Goal: Transaction & Acquisition: Book appointment/travel/reservation

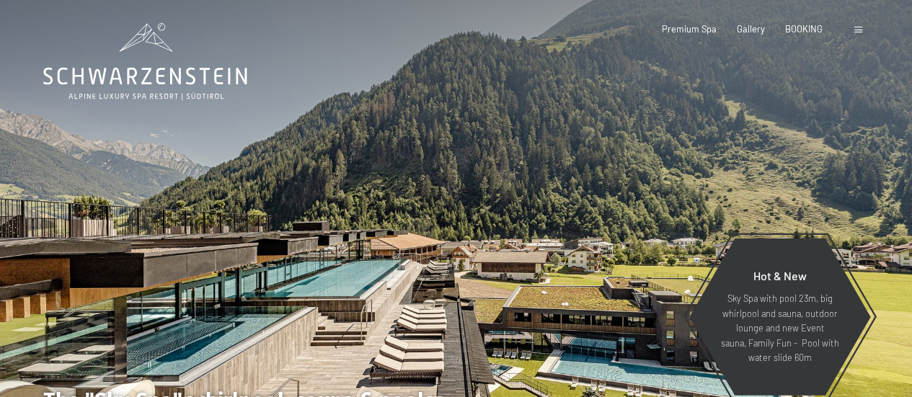
click at [859, 30] on span at bounding box center [858, 30] width 8 height 6
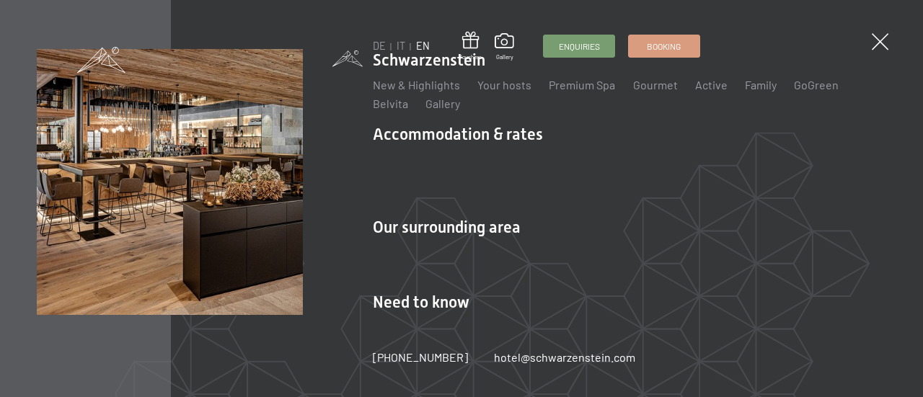
click at [401, 45] on link "IT" at bounding box center [401, 46] width 9 height 12
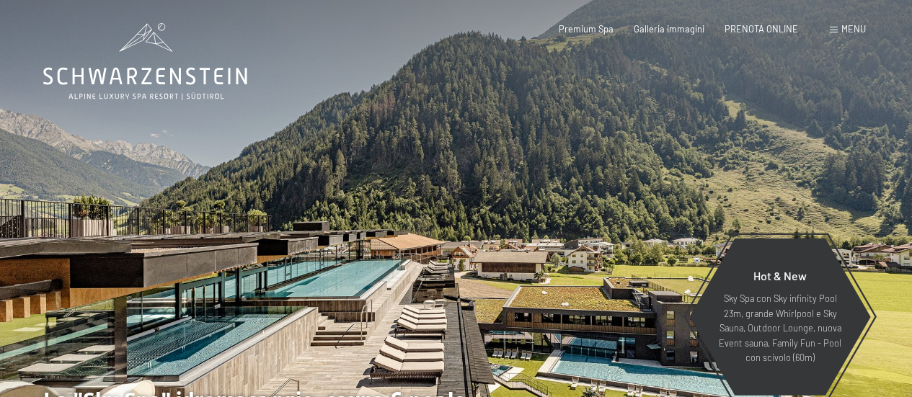
click at [774, 25] on span "PRENOTA ONLINE" at bounding box center [762, 29] width 74 height 12
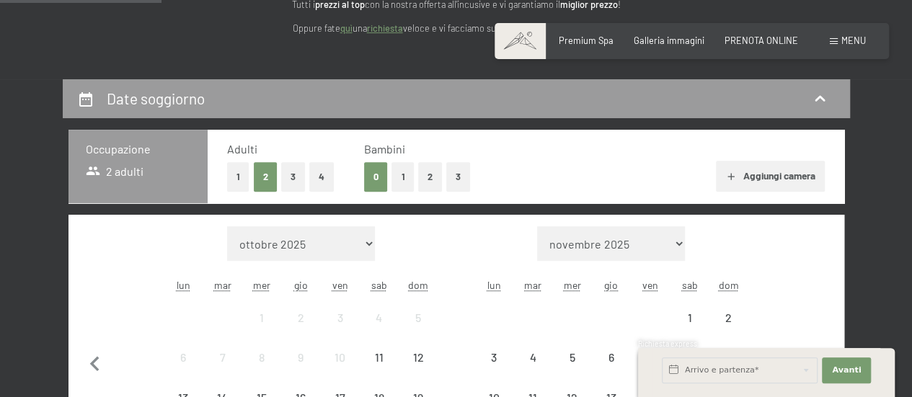
scroll to position [288, 0]
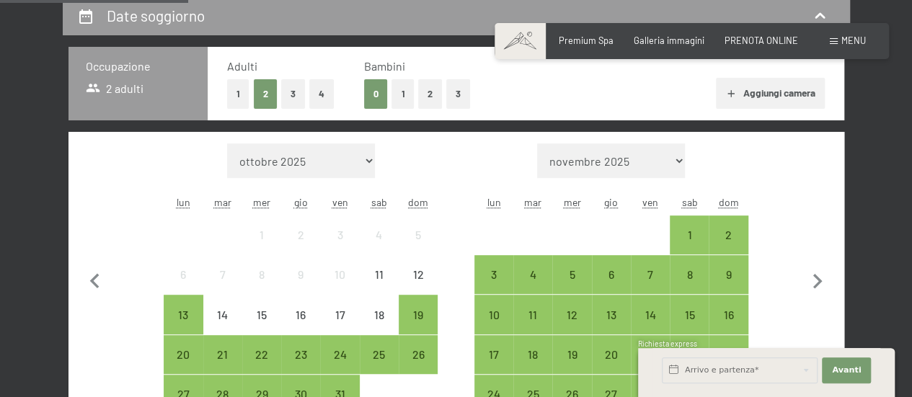
click at [428, 90] on button "2" at bounding box center [430, 94] width 24 height 30
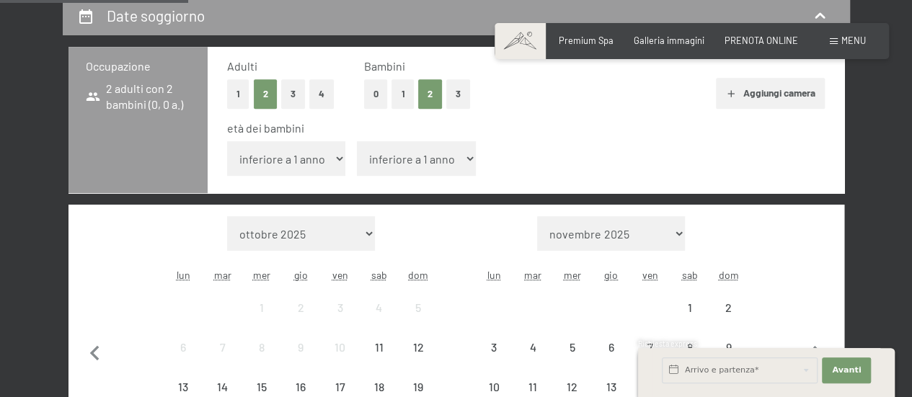
click at [301, 150] on select "inferiore a 1 anno 1 anno 2 anni 3 anni 4 anni 5 anni 6 anni 7 anni 8 anni 9 an…" at bounding box center [286, 158] width 119 height 35
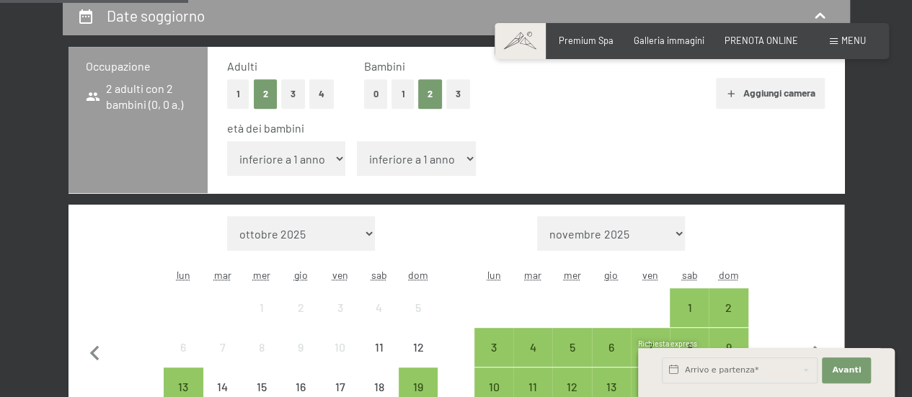
select select "7"
click at [227, 141] on select "inferiore a 1 anno 1 anno 2 anni 3 anni 4 anni 5 anni 6 anni 7 anni 8 anni 9 an…" at bounding box center [286, 158] width 119 height 35
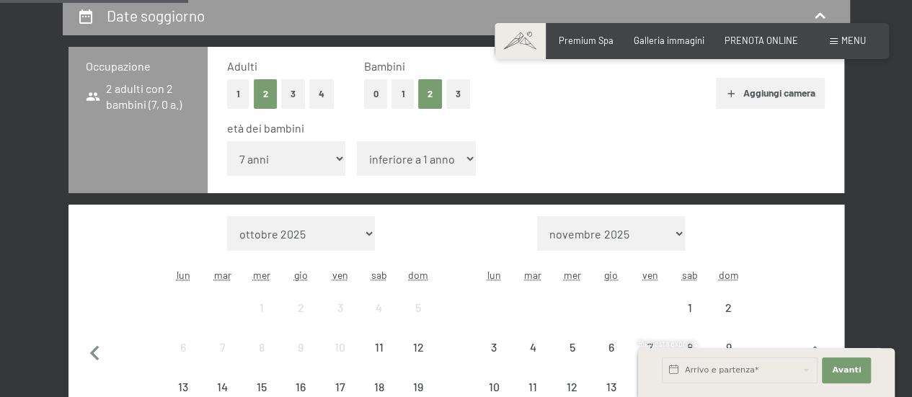
click at [420, 153] on select "inferiore a 1 anno 1 anno 2 anni 3 anni 4 anni 5 anni 6 anni 7 anni 8 anni 9 an…" at bounding box center [416, 158] width 119 height 35
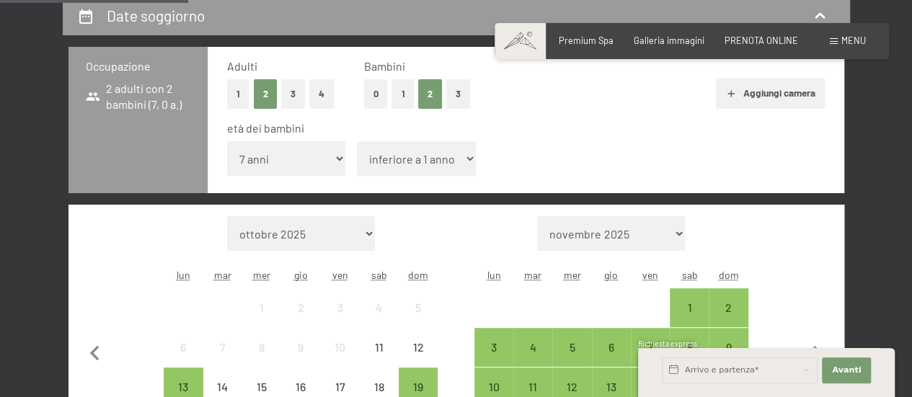
select select "10"
click at [357, 141] on select "inferiore a 1 anno 1 anno 2 anni 3 anni 4 anni 5 anni 6 anni 7 anni 8 anni 9 an…" at bounding box center [416, 158] width 119 height 35
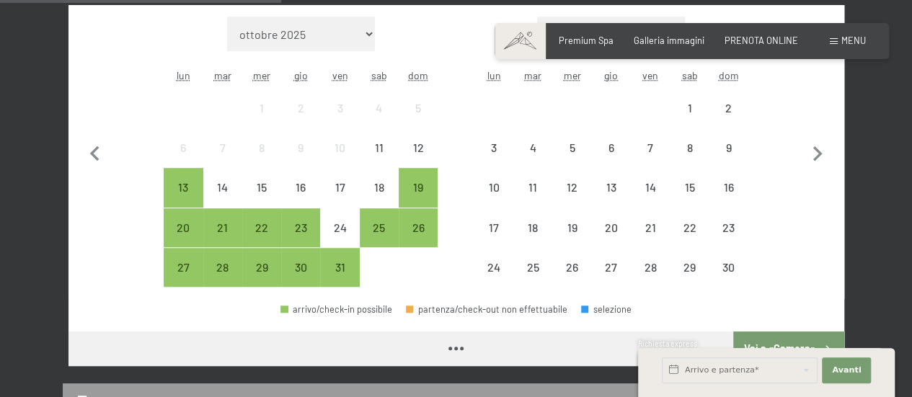
scroll to position [505, 0]
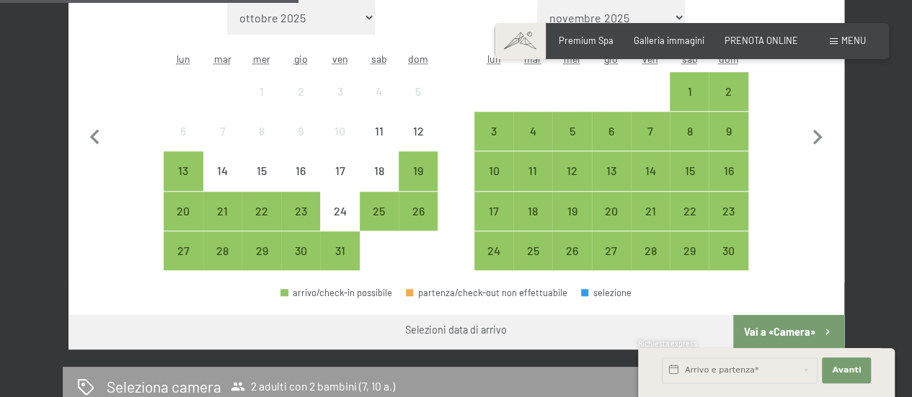
click at [381, 210] on div "25" at bounding box center [379, 223] width 36 height 36
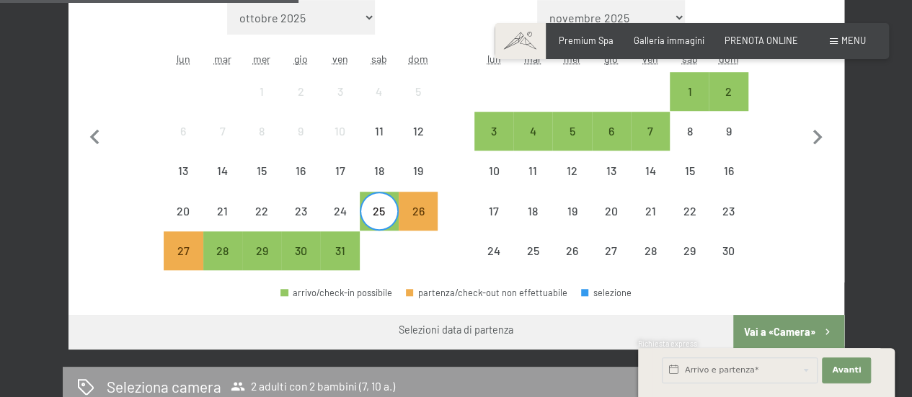
click at [226, 247] on div "28" at bounding box center [223, 263] width 36 height 36
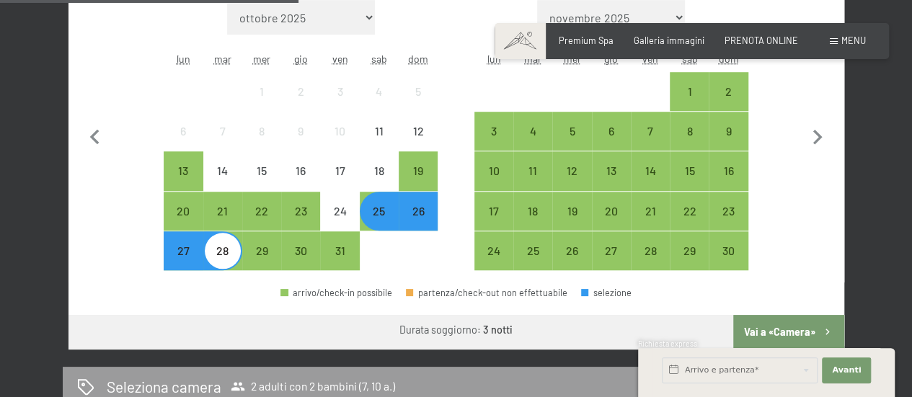
click at [804, 340] on div "Richiesta express" at bounding box center [766, 345] width 257 height 12
click at [681, 96] on div "1" at bounding box center [689, 104] width 36 height 36
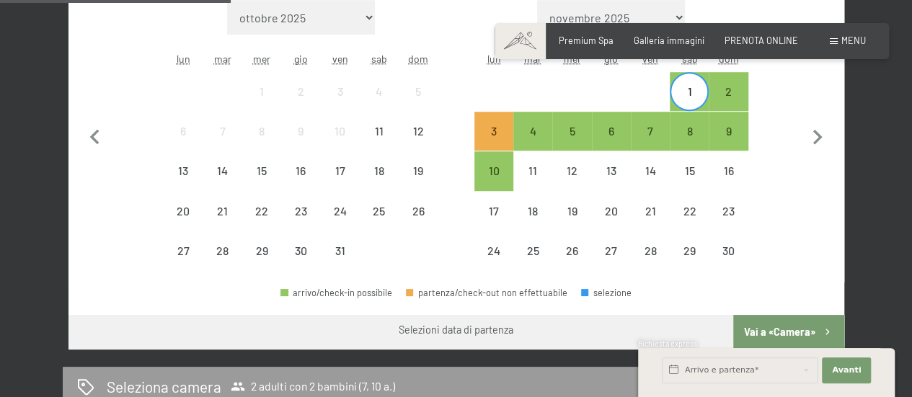
click at [538, 127] on div "4" at bounding box center [533, 143] width 36 height 36
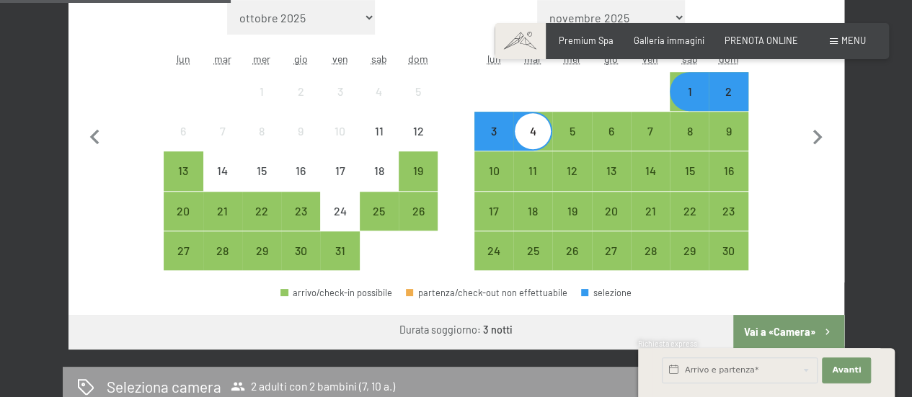
click at [791, 331] on button "Vai a «Camera»" at bounding box center [788, 332] width 110 height 35
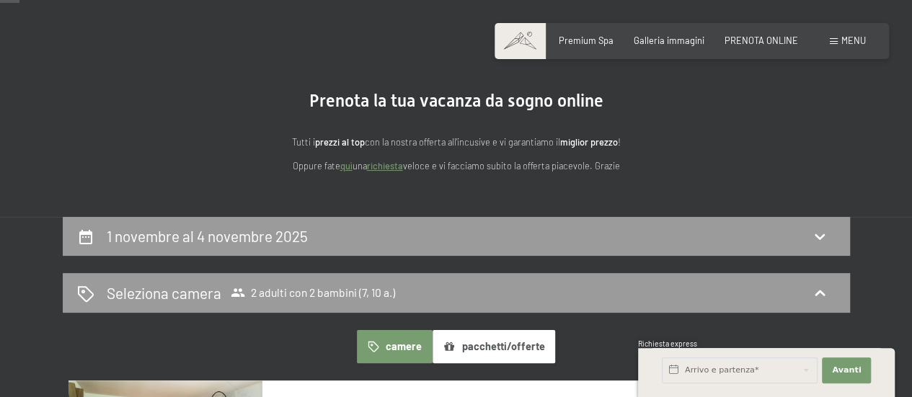
scroll to position [0, 0]
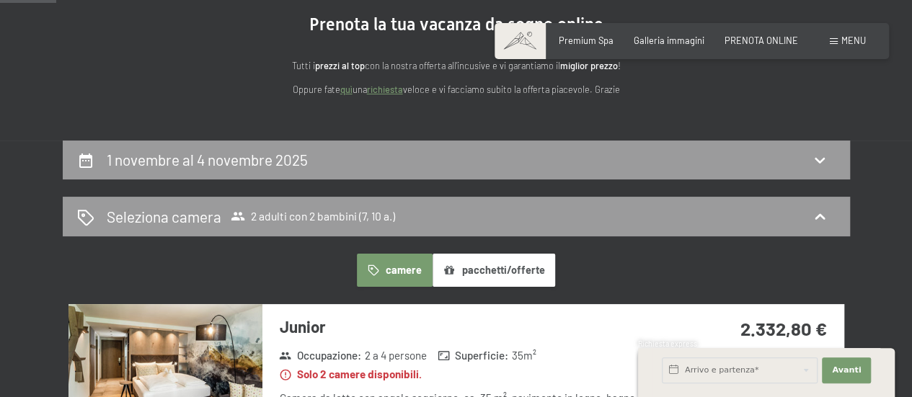
click at [817, 169] on icon at bounding box center [819, 159] width 17 height 17
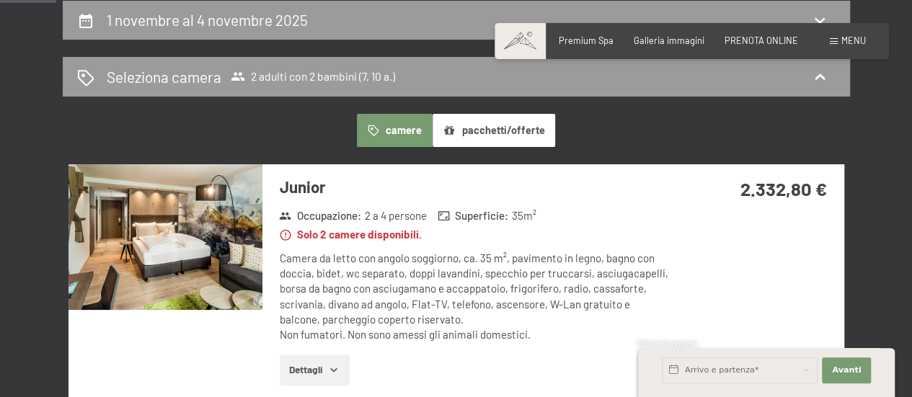
select select "7"
select select "10"
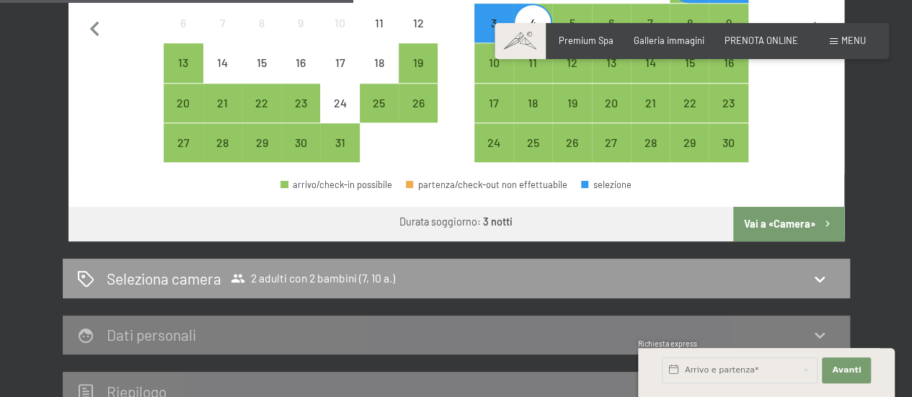
scroll to position [645, 0]
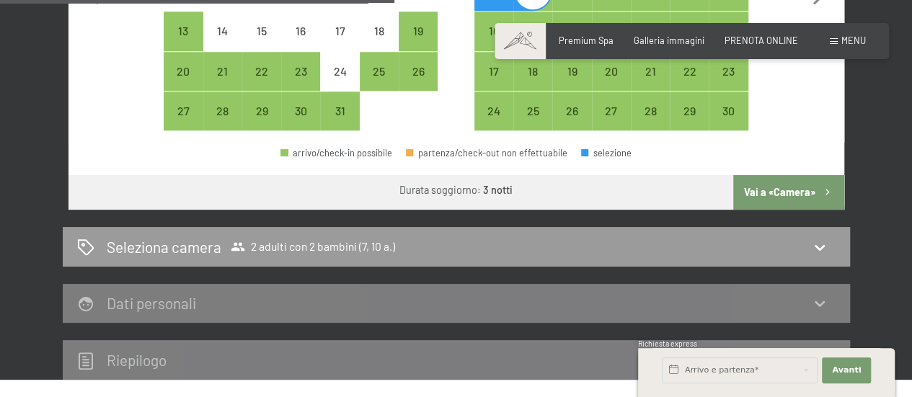
click at [814, 240] on icon at bounding box center [819, 247] width 17 height 17
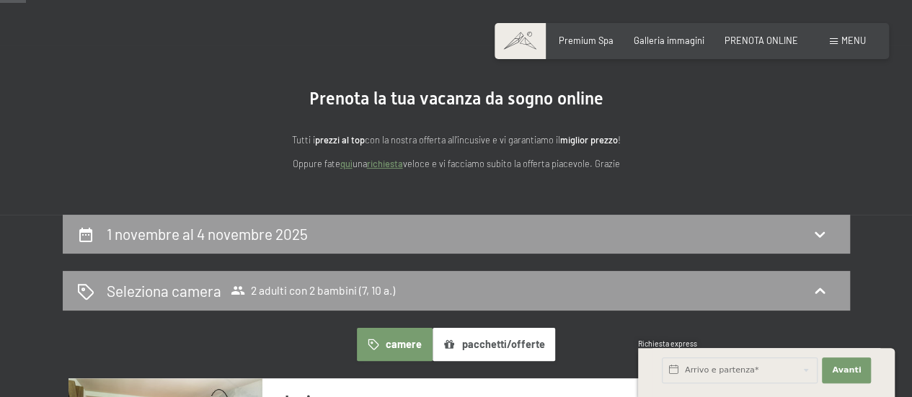
scroll to position [68, 0]
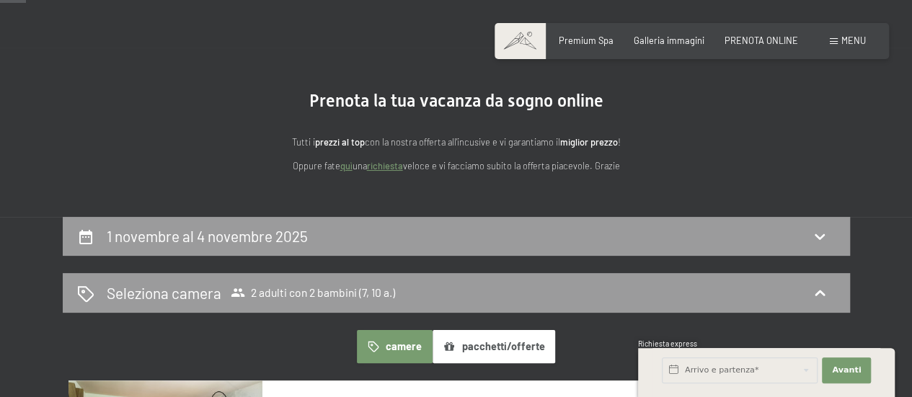
click at [818, 231] on icon at bounding box center [819, 236] width 17 height 17
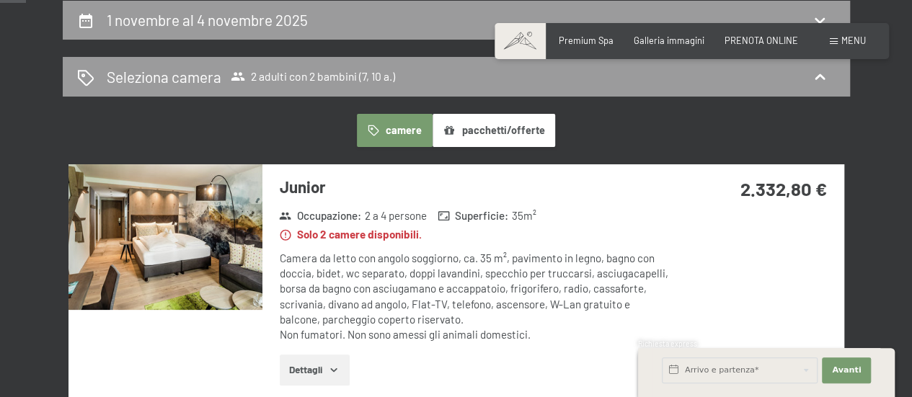
select select "7"
select select "10"
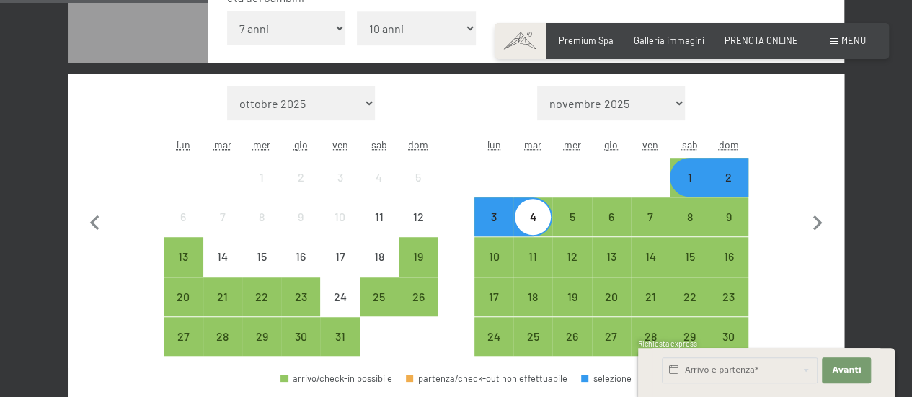
scroll to position [500, 0]
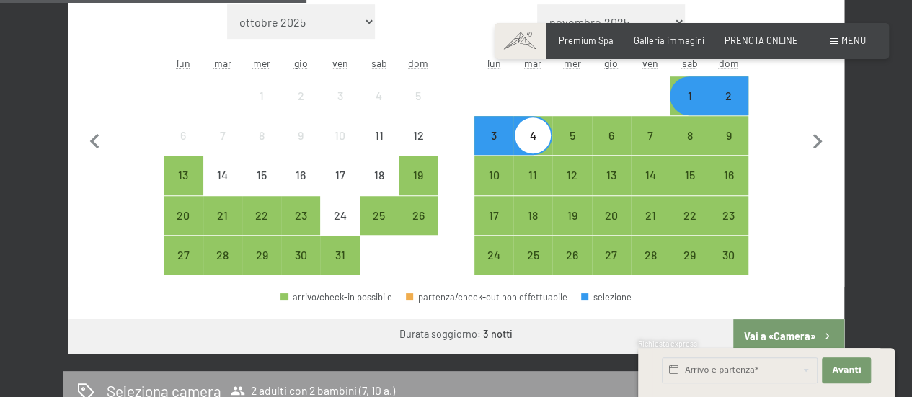
click at [816, 143] on icon "button" at bounding box center [817, 141] width 9 height 15
select select "2025-11-01"
select select "2025-12-01"
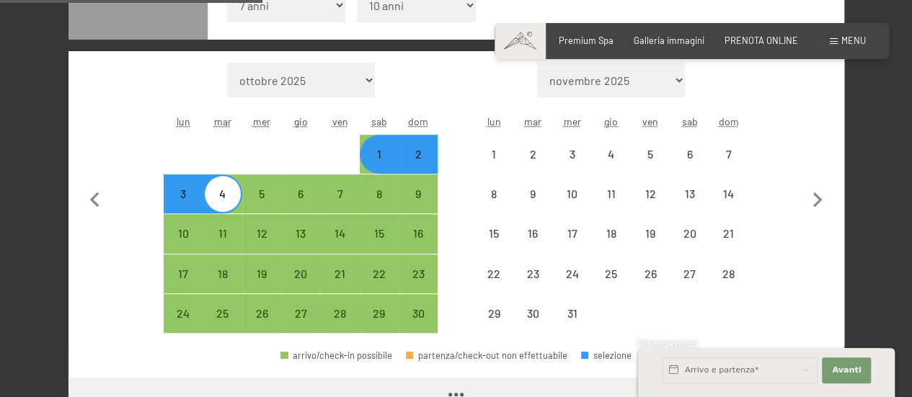
scroll to position [428, 0]
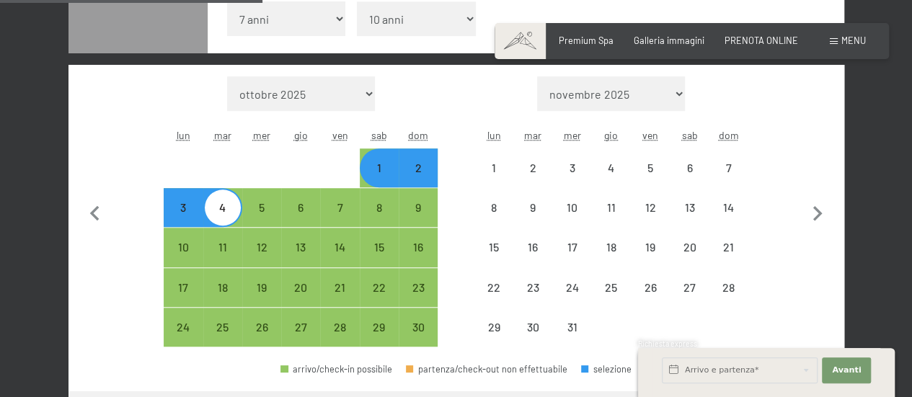
select select "2025-11-01"
select select "2025-12-01"
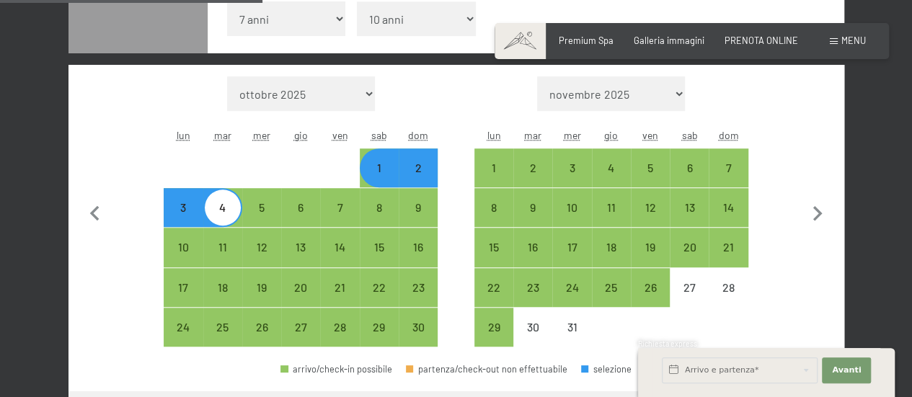
click at [679, 235] on div "20" at bounding box center [689, 247] width 36 height 36
select select "2025-11-01"
select select "2025-12-01"
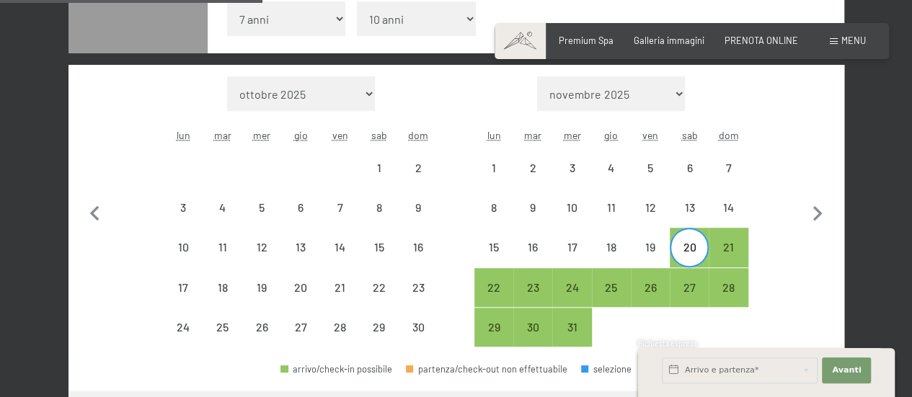
click at [490, 283] on div "22" at bounding box center [494, 300] width 36 height 36
select select "2025-11-01"
select select "2025-12-01"
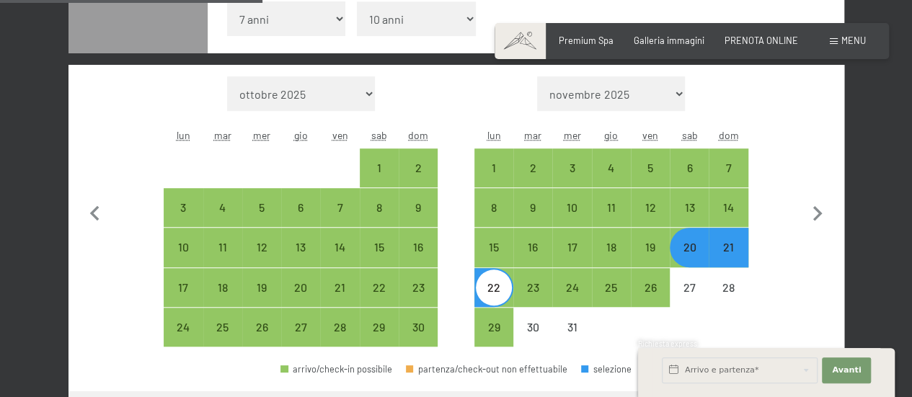
click at [536, 285] on div "23" at bounding box center [533, 300] width 36 height 36
select select "2025-11-01"
select select "2025-12-01"
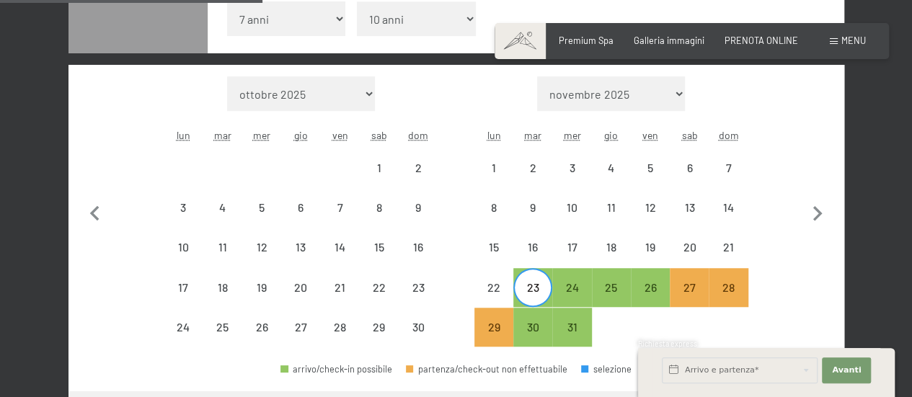
click at [648, 286] on div "26" at bounding box center [650, 300] width 36 height 36
select select "2025-11-01"
select select "2025-12-01"
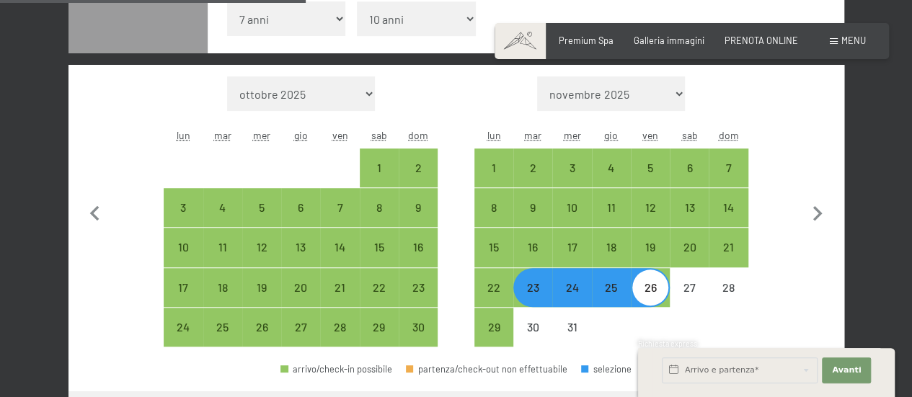
scroll to position [572, 0]
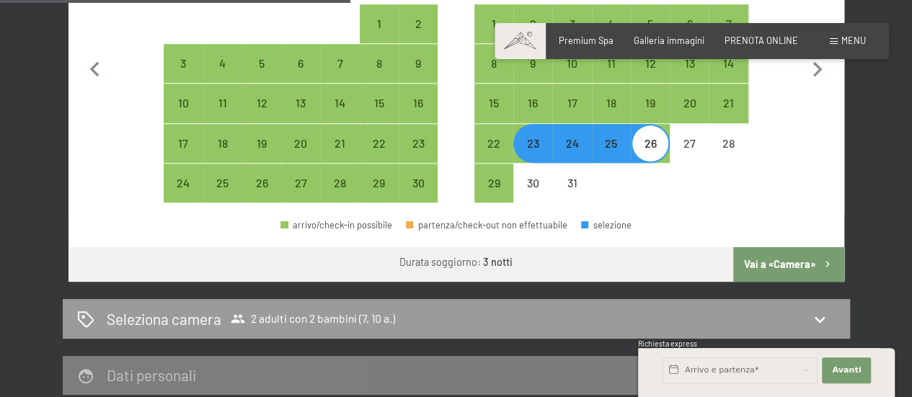
click at [782, 255] on button "Vai a «Camera»" at bounding box center [788, 264] width 110 height 35
select select "2025-11-01"
select select "2025-12-01"
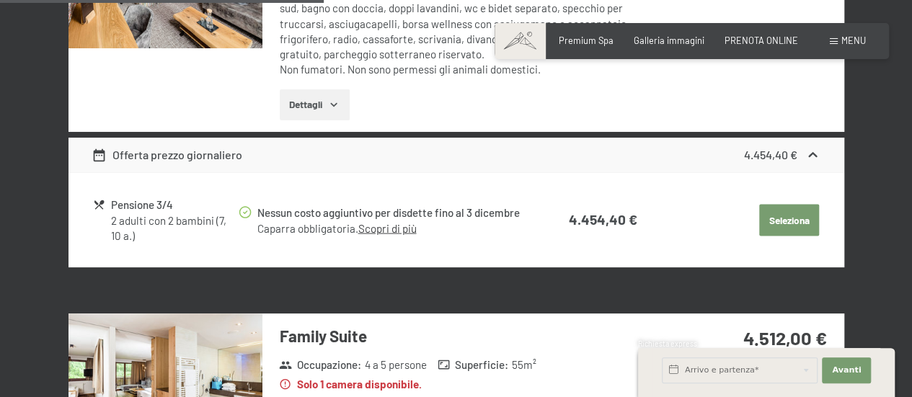
scroll to position [1366, 0]
